Goal: Transaction & Acquisition: Purchase product/service

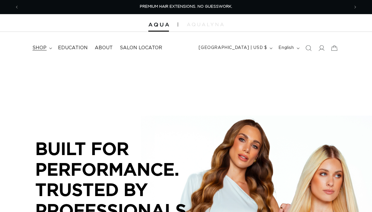
click at [51, 48] on icon at bounding box center [50, 48] width 3 height 2
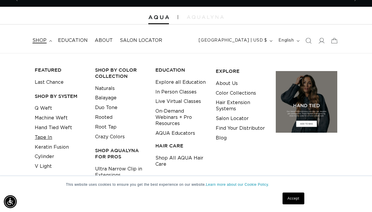
scroll to position [0, 661]
click at [46, 136] on link "Tape In" at bounding box center [43, 138] width 17 height 10
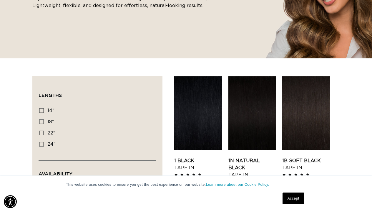
scroll to position [0, 661]
click at [43, 132] on icon at bounding box center [41, 132] width 5 height 5
click at [43, 132] on input "22" 22" (37 products)" at bounding box center [41, 132] width 5 height 5
checkbox input "true"
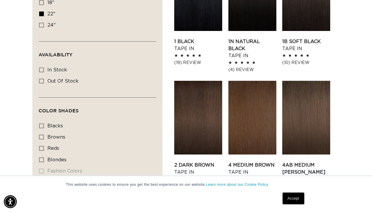
scroll to position [296, 0]
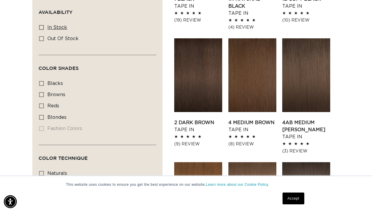
click at [43, 27] on icon at bounding box center [41, 27] width 5 height 5
click at [43, 27] on input "In stock In stock (35 products)" at bounding box center [41, 27] width 5 height 5
checkbox input "true"
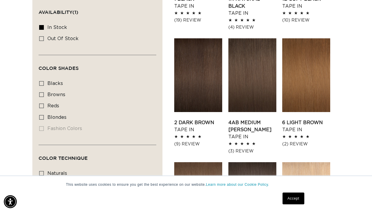
scroll to position [295, 0]
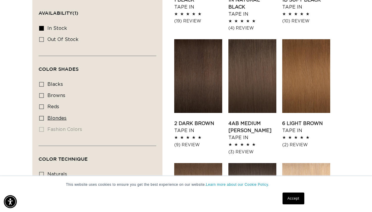
click at [42, 118] on icon at bounding box center [41, 118] width 5 height 5
click at [42, 118] on input "blondes blondes (27 products)" at bounding box center [41, 118] width 5 height 5
checkbox input "true"
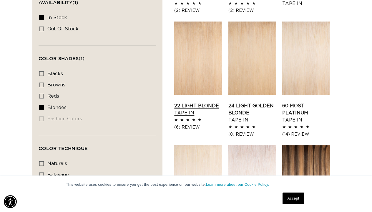
scroll to position [0, 661]
click at [202, 102] on link "22 Light Blonde Tape In" at bounding box center [198, 109] width 48 height 14
